Goal: Task Accomplishment & Management: Use online tool/utility

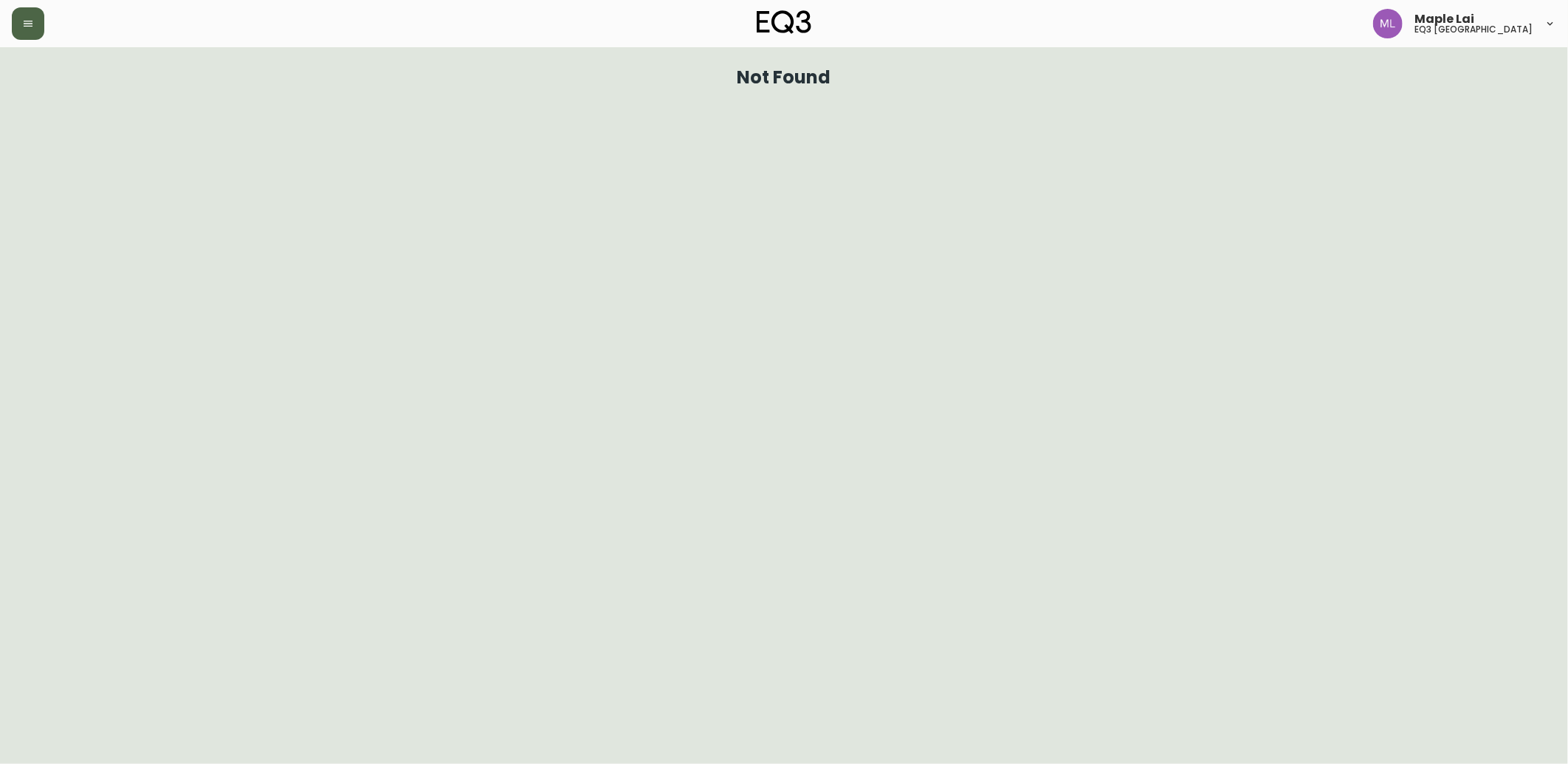
click at [31, 16] on button "button" at bounding box center [27, 23] width 32 height 32
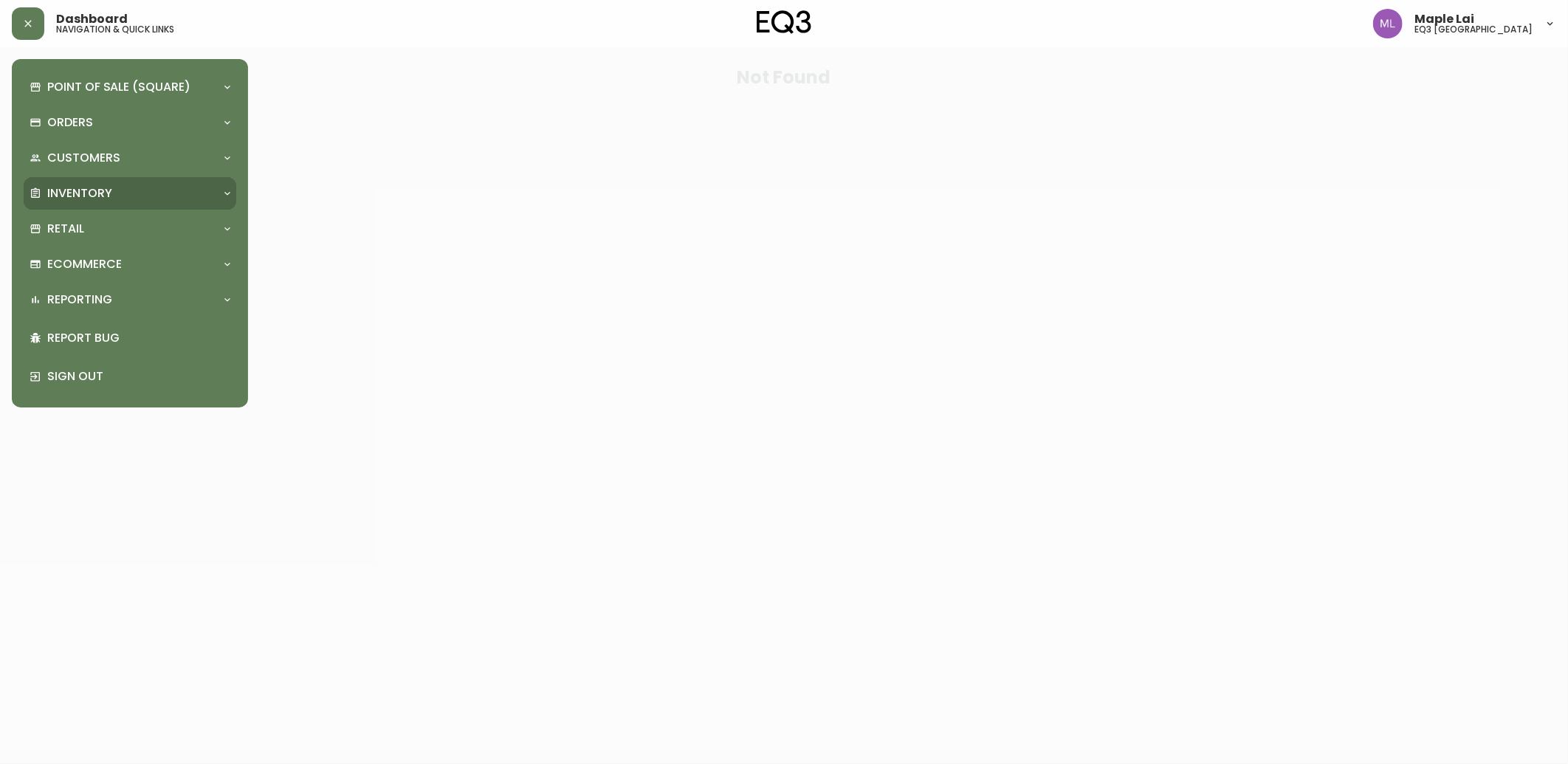
click at [117, 189] on div "Inventory" at bounding box center [122, 194] width 186 height 17
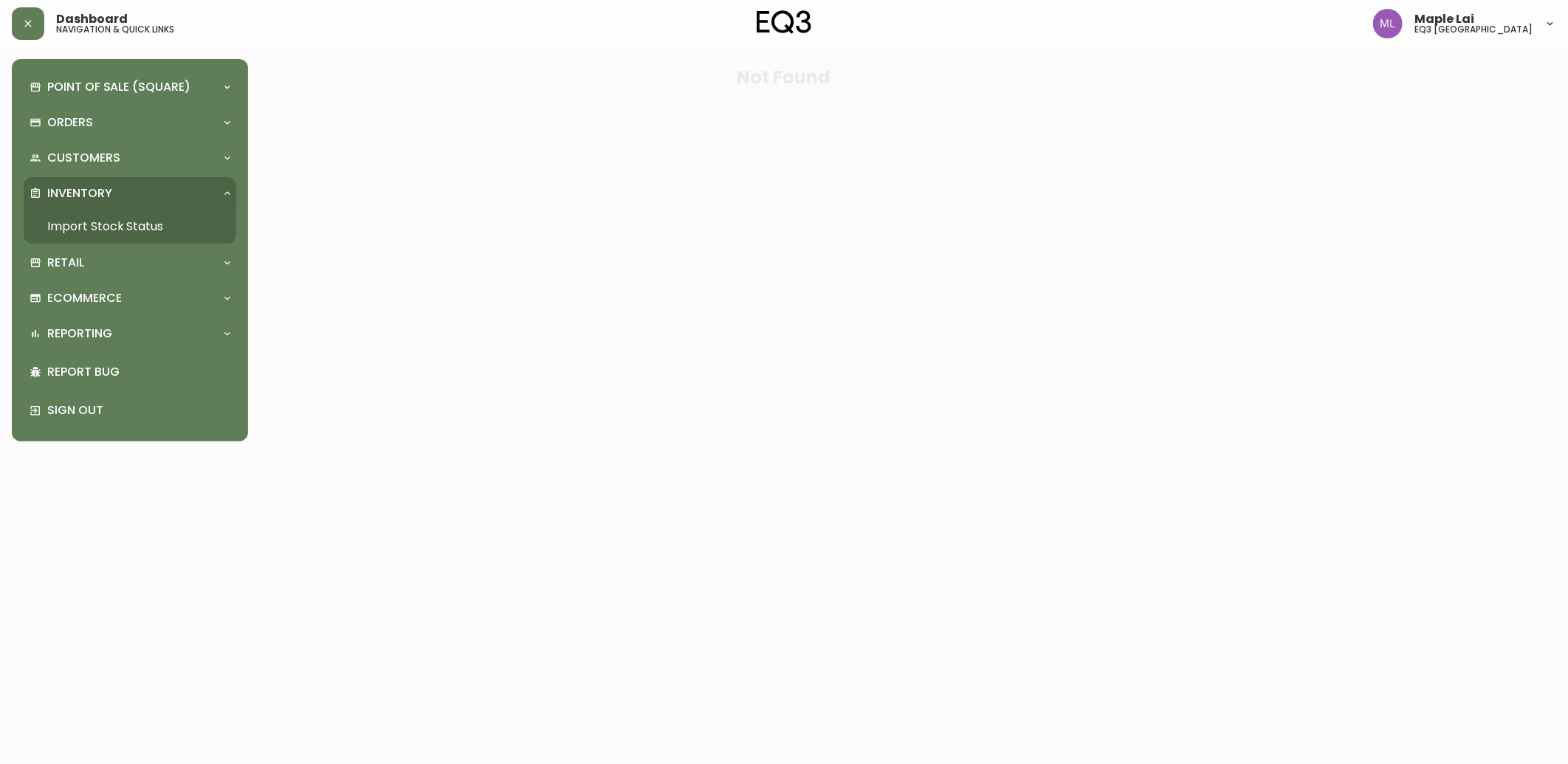
click at [136, 220] on link "Import Stock Status" at bounding box center [130, 226] width 213 height 34
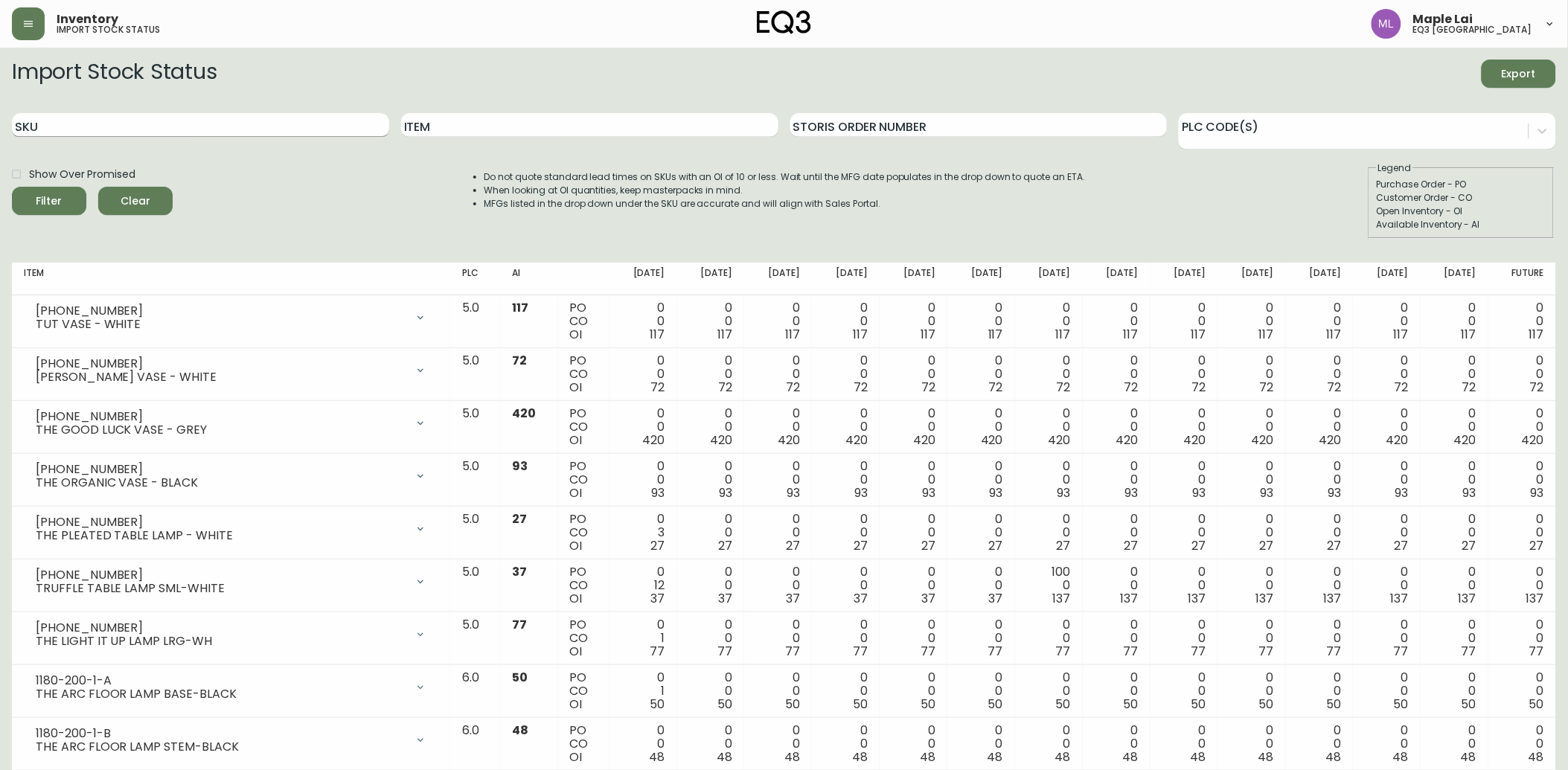
click at [294, 127] on input "SKU" at bounding box center [200, 125] width 377 height 24
paste input "3190-250-7"
click at [12, 187] on button "Filter" at bounding box center [48, 201] width 74 height 28
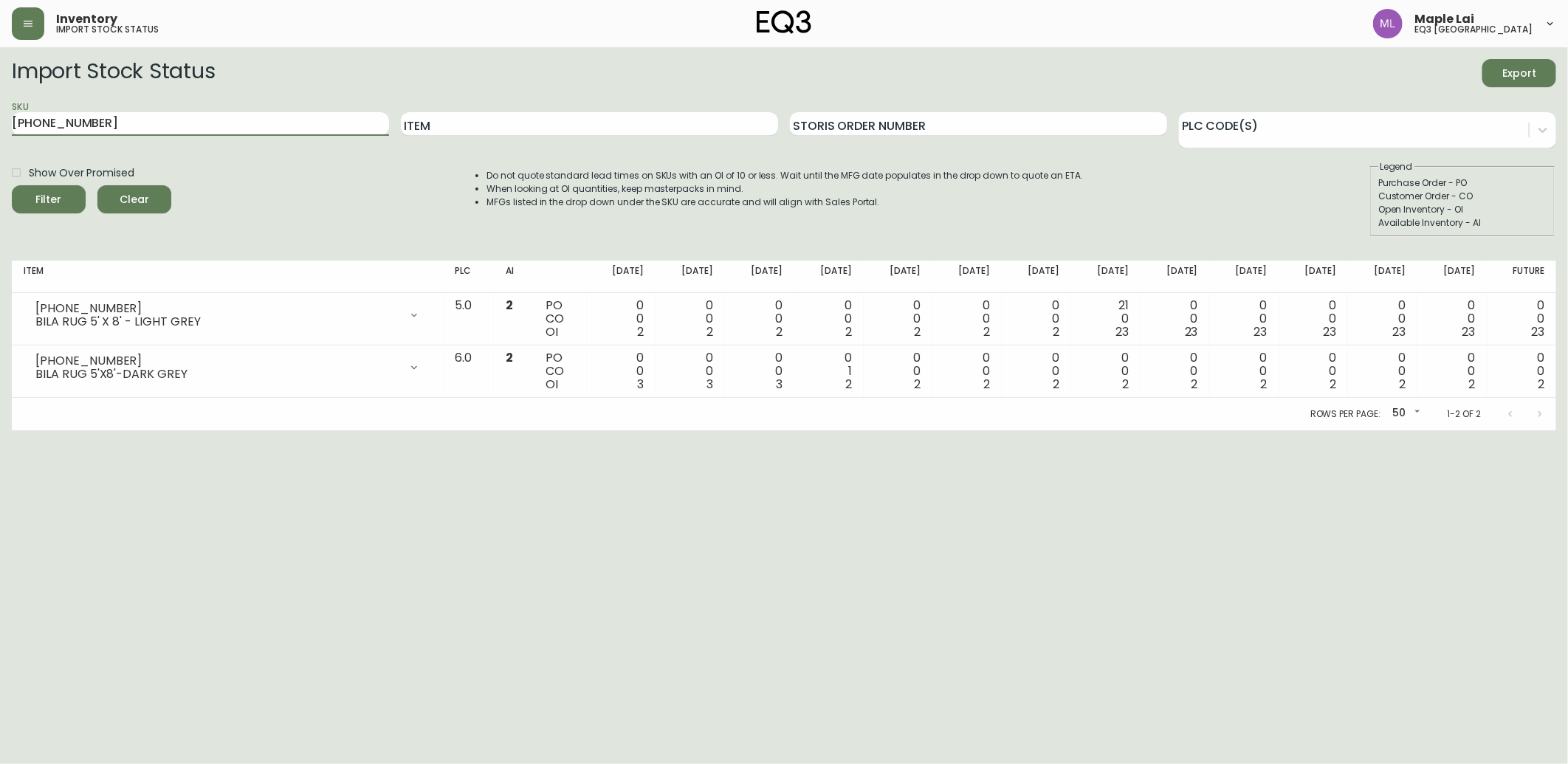
drag, startPoint x: 270, startPoint y: 117, endPoint x: -3, endPoint y: 17, distance: 290.7
click at [0, 17] on html "Inventory import stock status Maple Lai eq3 vancouver Import Stock Status Expor…" at bounding box center [784, 215] width 1568 height 430
paste input "340-203-9"
type input "3340-203-9"
click at [12, 185] on button "Filter" at bounding box center [48, 199] width 74 height 28
